Goal: Information Seeking & Learning: Learn about a topic

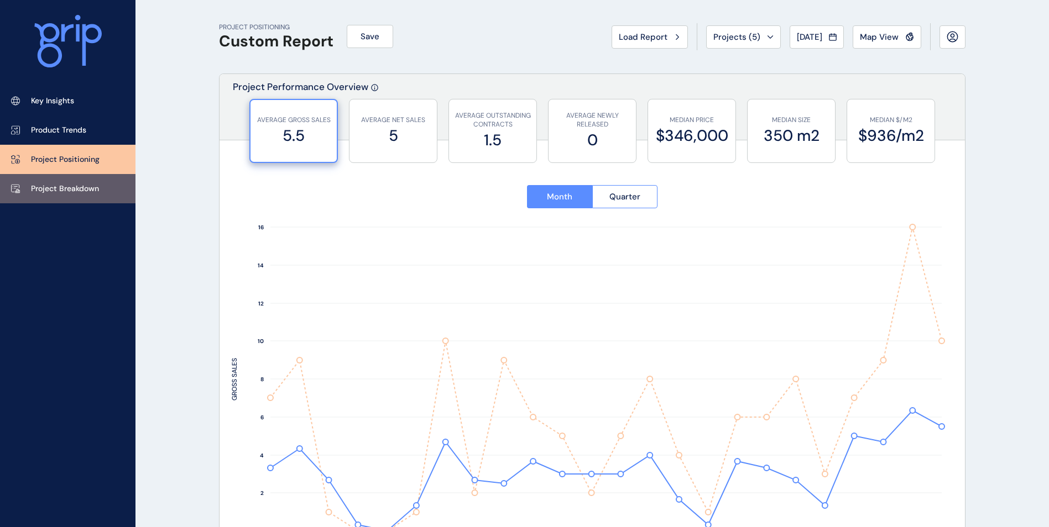
click at [73, 189] on p "Project Breakdown" at bounding box center [65, 189] width 68 height 11
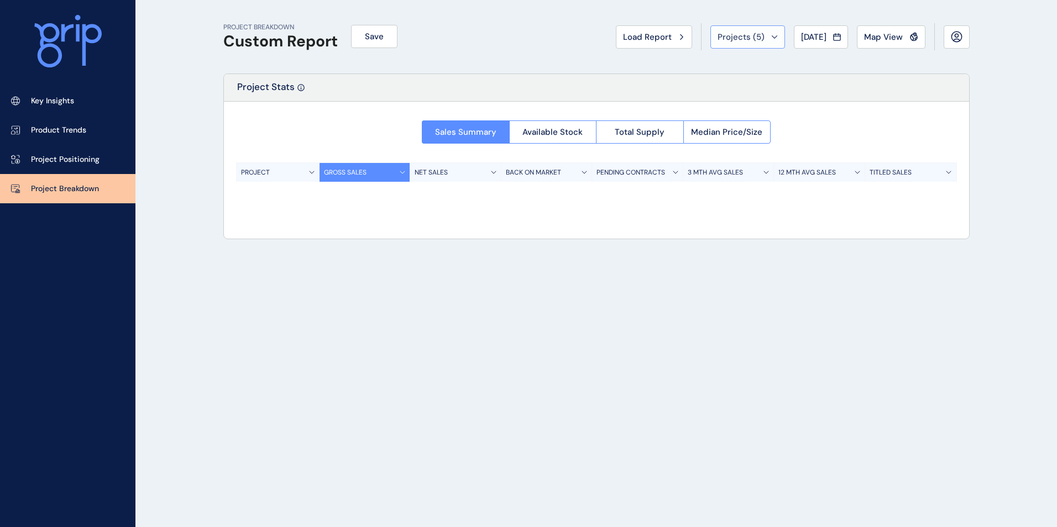
click at [694, 39] on span "Projects ( 5 )" at bounding box center [741, 37] width 47 height 11
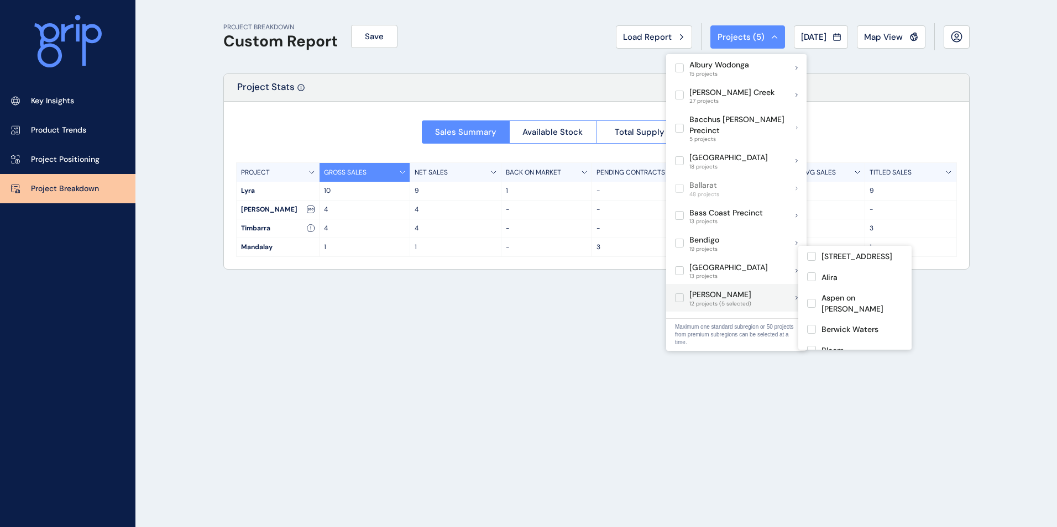
click at [679, 294] on label at bounding box center [679, 298] width 9 height 9
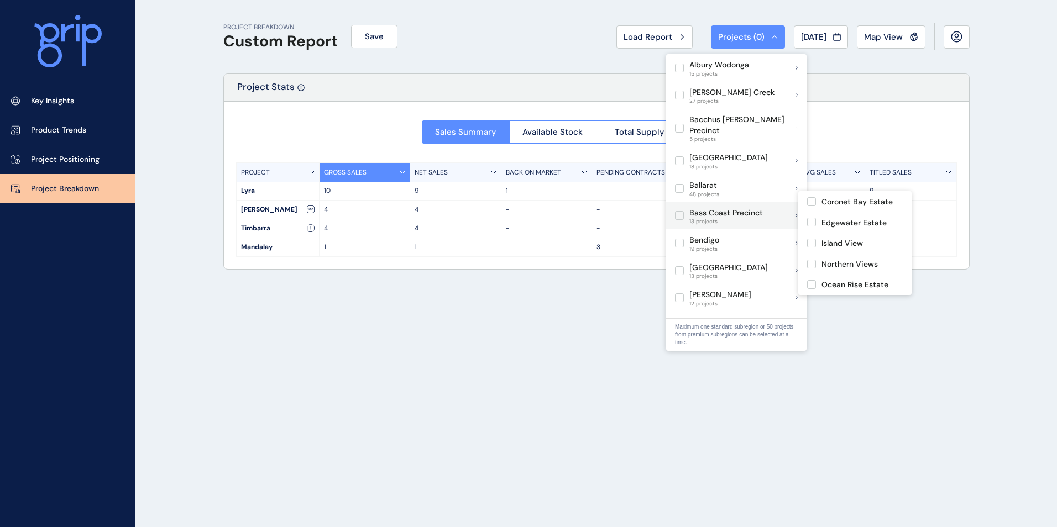
click at [681, 211] on label at bounding box center [679, 215] width 9 height 9
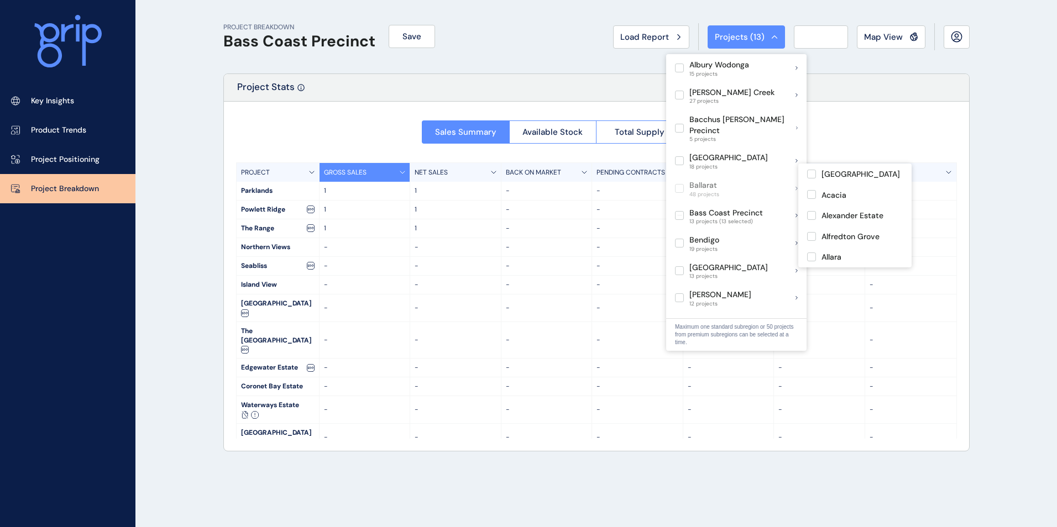
click at [694, 87] on div "Project Stats" at bounding box center [596, 88] width 745 height 28
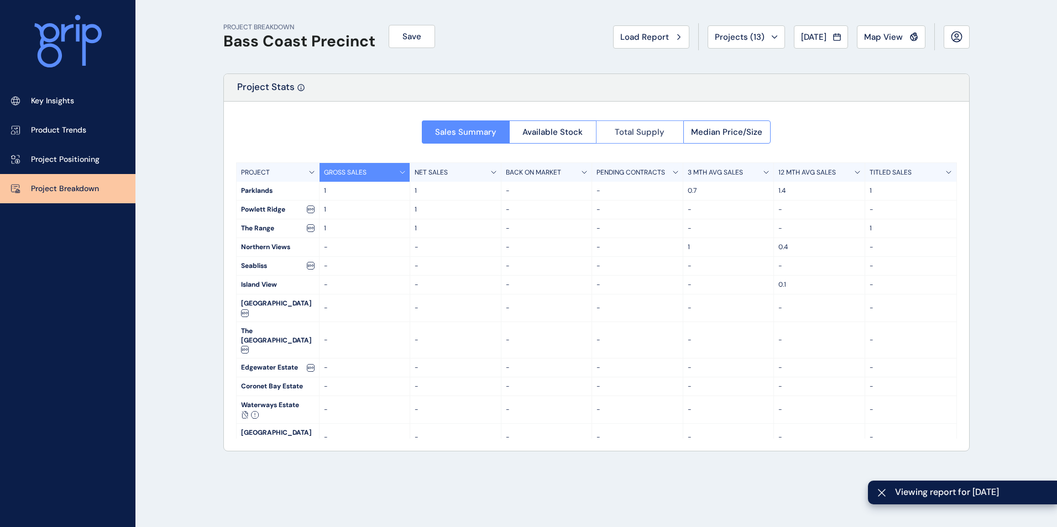
click at [650, 128] on span "Total Supply" at bounding box center [640, 132] width 50 height 11
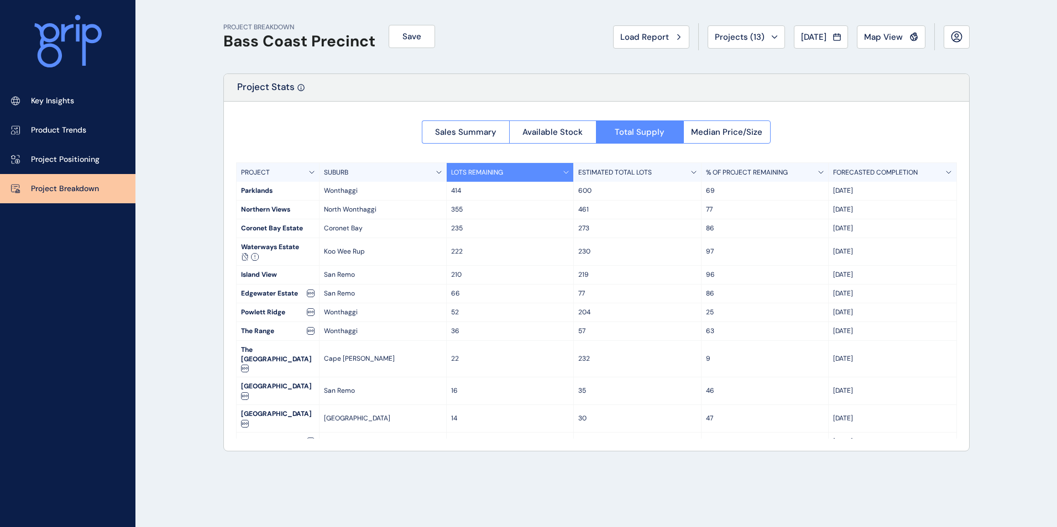
drag, startPoint x: 878, startPoint y: 39, endPoint x: 876, endPoint y: 48, distance: 9.0
click at [694, 39] on span "Map View" at bounding box center [883, 37] width 39 height 11
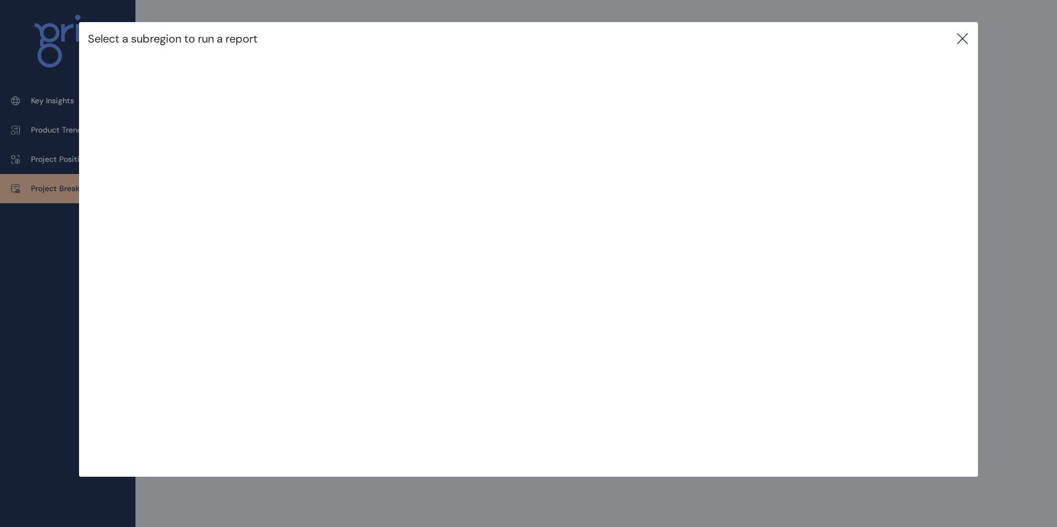
drag, startPoint x: 963, startPoint y: 32, endPoint x: 918, endPoint y: 56, distance: 50.8
click at [694, 33] on div "Select a subregion to run a report" at bounding box center [528, 38] width 898 height 33
click at [694, 41] on div "Select a subregion to run a report" at bounding box center [528, 38] width 898 height 33
click at [694, 41] on icon at bounding box center [962, 38] width 13 height 13
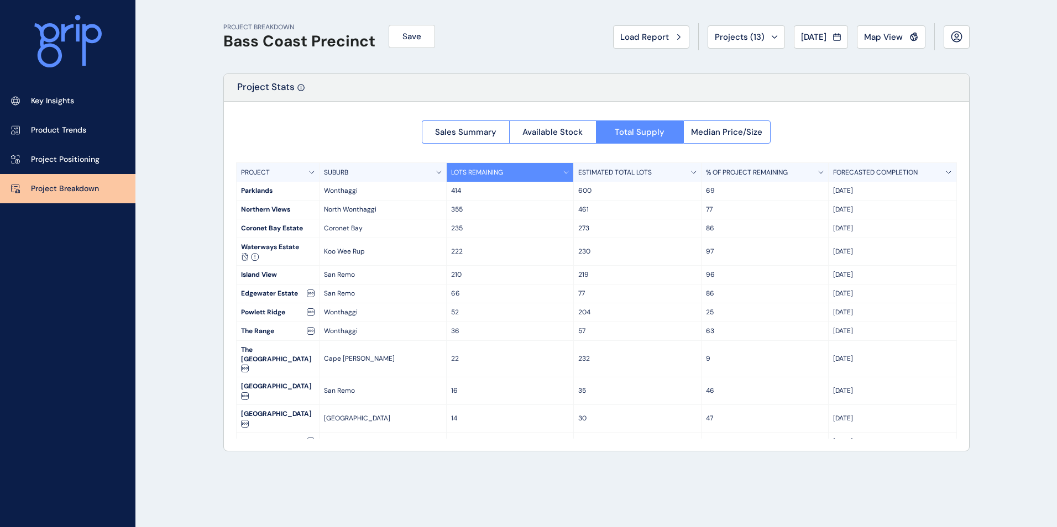
click at [299, 201] on div "Northern Views" at bounding box center [278, 210] width 82 height 18
click at [296, 209] on div "Northern Views" at bounding box center [278, 210] width 82 height 18
click at [594, 206] on p "461" at bounding box center [637, 209] width 118 height 9
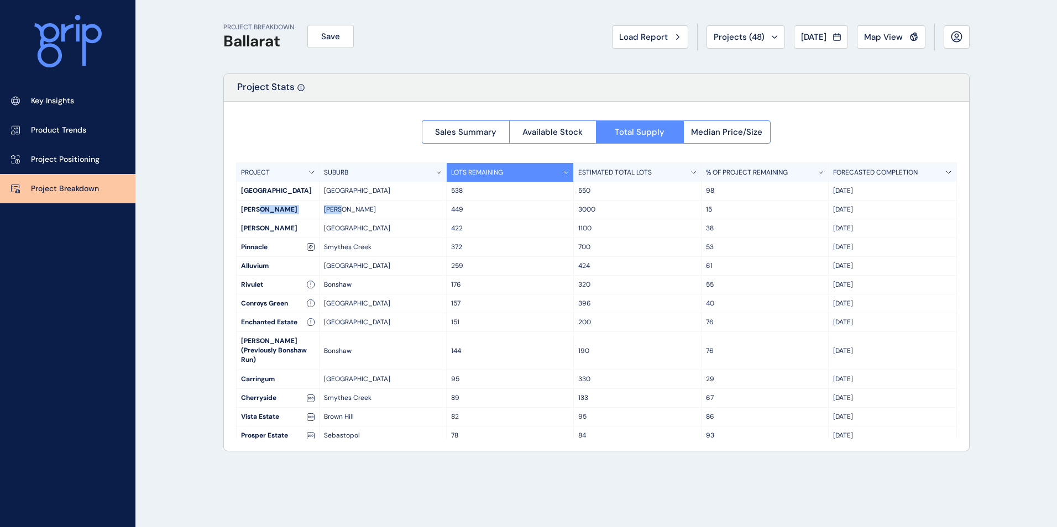
scroll to position [2, 0]
